Goal: Navigation & Orientation: Find specific page/section

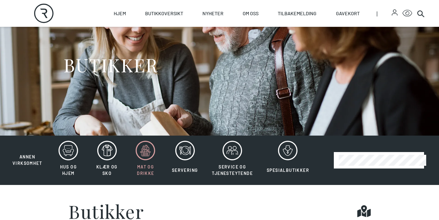
click at [144, 148] on icon at bounding box center [146, 151] width 20 height 20
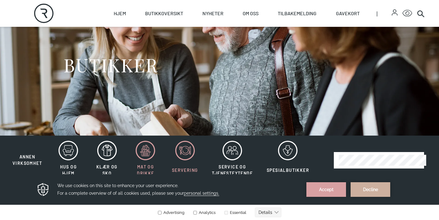
click at [183, 151] on icon at bounding box center [185, 151] width 20 height 20
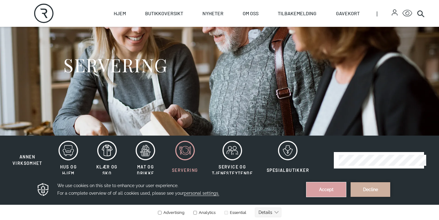
click at [326, 189] on button "Accept" at bounding box center [326, 189] width 40 height 15
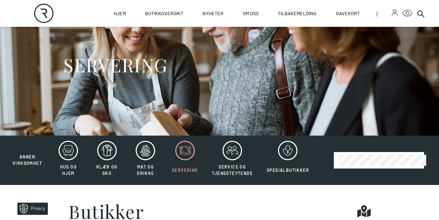
click at [182, 155] on icon at bounding box center [185, 151] width 20 height 20
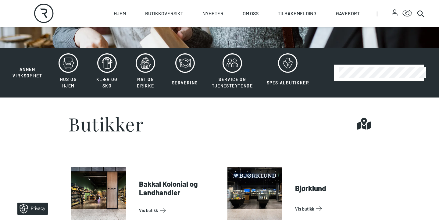
scroll to position [126, 0]
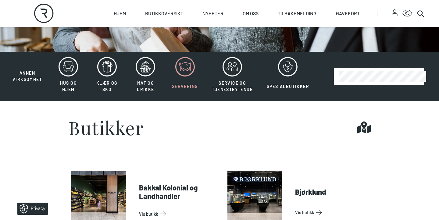
click at [187, 73] on icon at bounding box center [185, 67] width 20 height 20
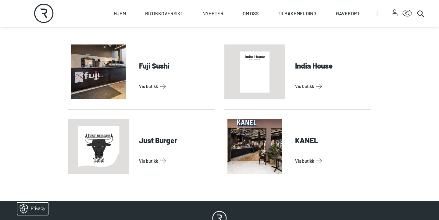
scroll to position [252, 0]
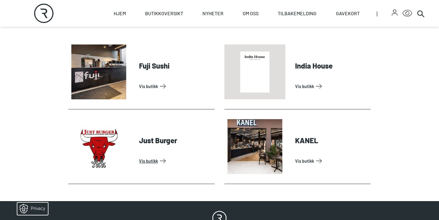
click at [148, 156] on link "Vis butikk" at bounding box center [175, 161] width 73 height 10
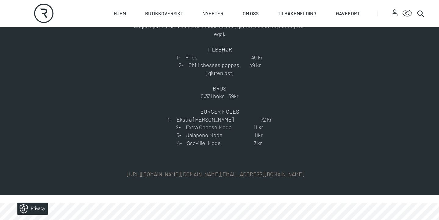
scroll to position [378, 2]
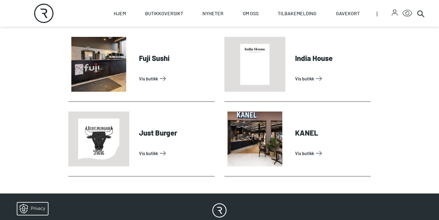
scroll to position [249, 0]
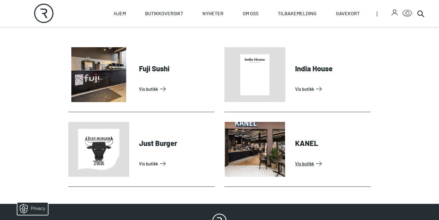
click at [295, 159] on link "Vis butikk" at bounding box center [331, 164] width 73 height 10
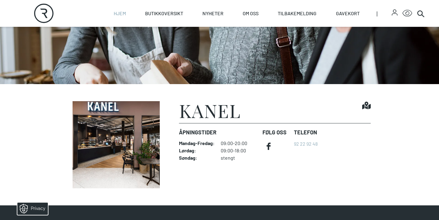
scroll to position [96, 0]
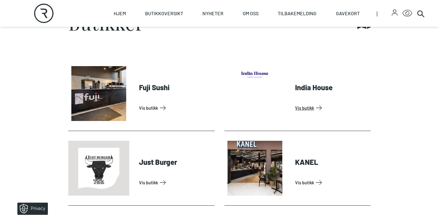
scroll to position [231, 0]
